Goal: Check status: Check status

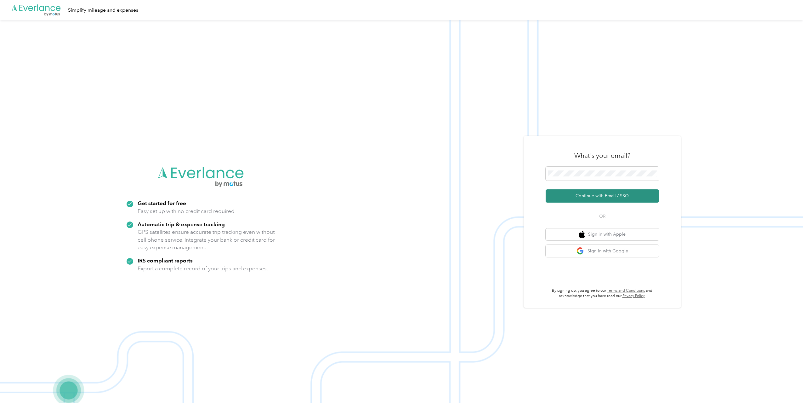
click at [598, 192] on button "Continue with Email / SSO" at bounding box center [602, 195] width 113 height 13
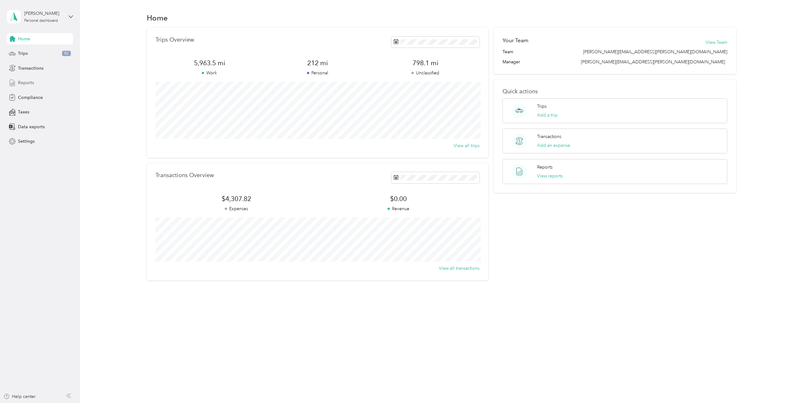
click at [23, 81] on span "Reports" at bounding box center [26, 82] width 16 height 7
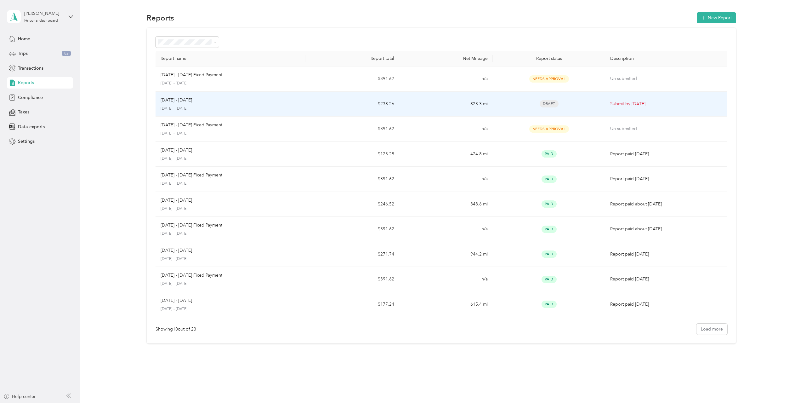
click at [196, 106] on p "[DATE] - [DATE]" at bounding box center [231, 109] width 140 height 6
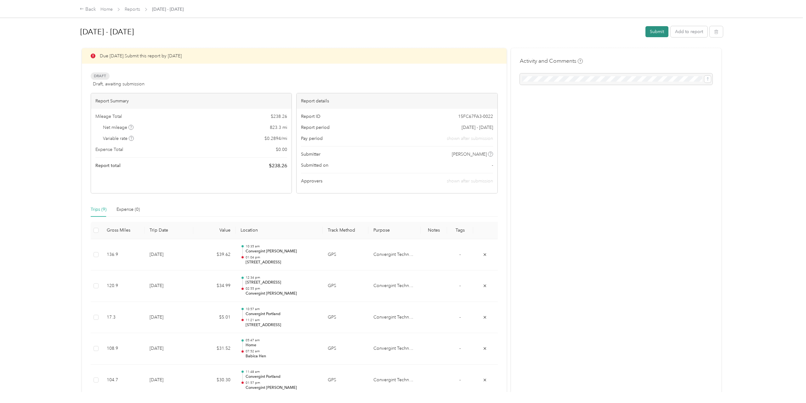
click at [660, 31] on button "Submit" at bounding box center [657, 31] width 23 height 11
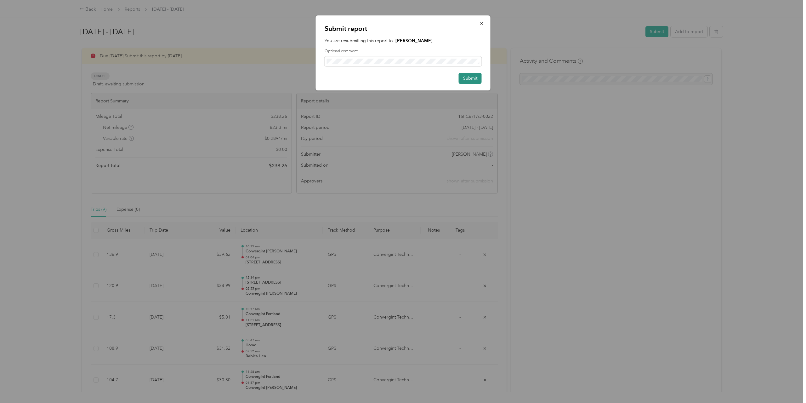
click at [465, 77] on button "Submit" at bounding box center [470, 78] width 23 height 11
